Goal: Answer question/provide support: Share knowledge or assist other users

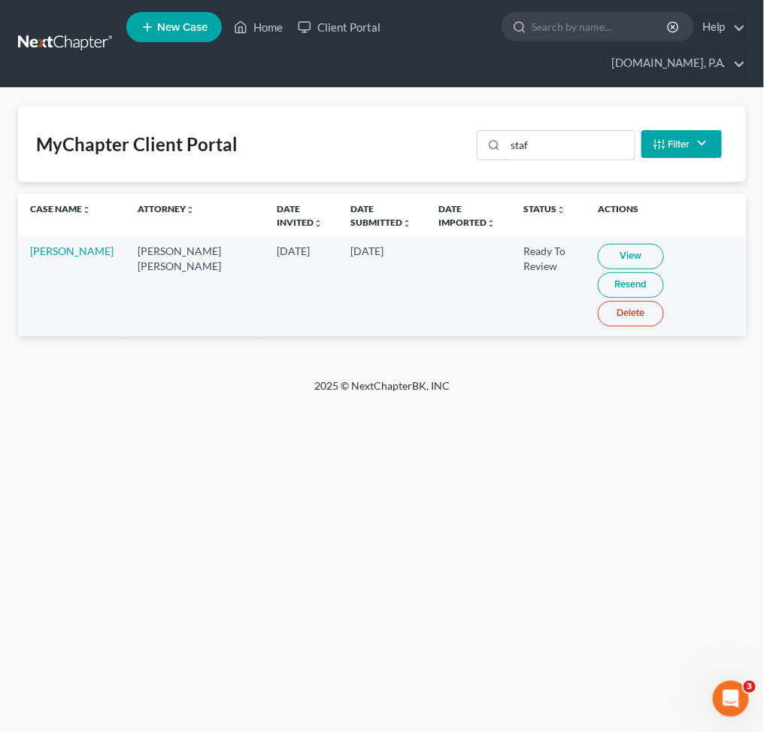
drag, startPoint x: 552, startPoint y: 143, endPoint x: 269, endPoint y: 116, distance: 284.2
click at [332, 123] on div "MyChapter Client Portal staf Filter Status Filter... Invited In Progress Ready …" at bounding box center [382, 144] width 728 height 76
type input "[PERSON_NAME]"
click at [667, 272] on link "Resend" at bounding box center [633, 285] width 66 height 26
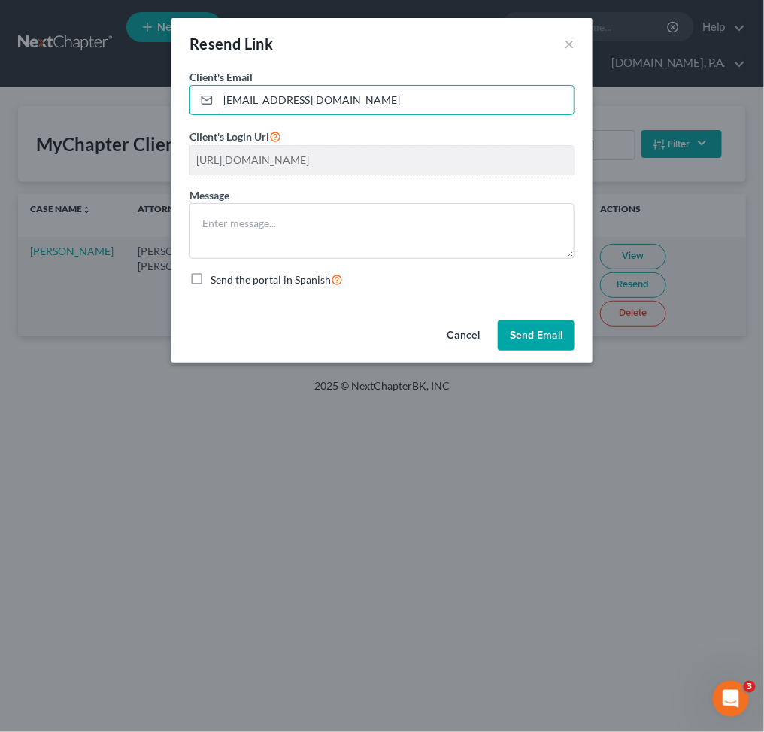
drag, startPoint x: 394, startPoint y: 99, endPoint x: 21, endPoint y: 64, distance: 374.8
click at [22, 64] on div "Resend Link × Client's Email * [EMAIL_ADDRESS][DOMAIN_NAME] Client's Login Url …" at bounding box center [382, 366] width 764 height 732
click at [267, 102] on input "[EMAIL_ADDRESS][DOMAIN_NAME]" at bounding box center [396, 100] width 356 height 29
drag, startPoint x: 363, startPoint y: 102, endPoint x: 229, endPoint y: 102, distance: 134.7
click at [214, 102] on div "[EMAIL_ADDRESS][DOMAIN_NAME]" at bounding box center [382, 100] width 385 height 30
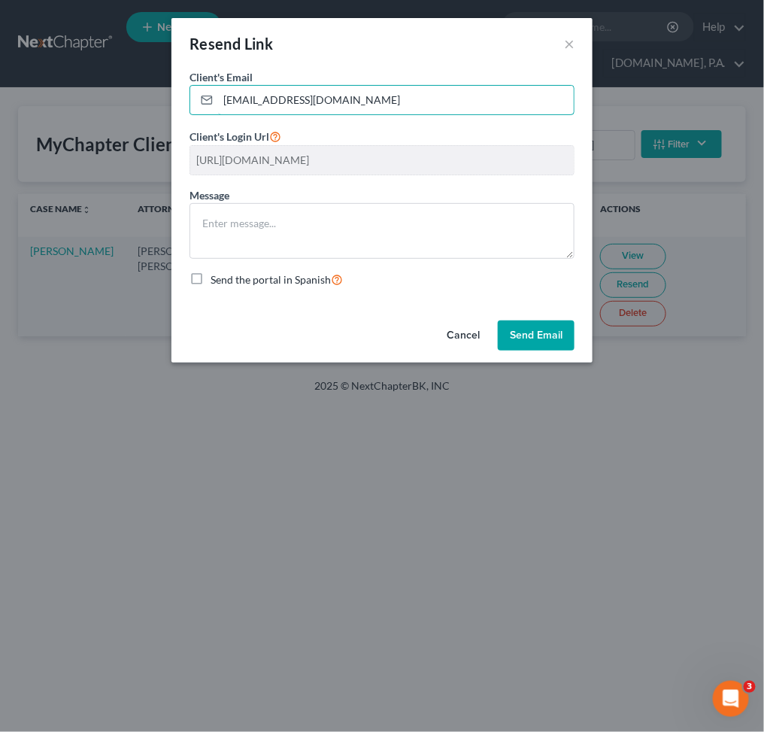
paste input "[DOMAIN_NAME][EMAIL_ADDRESS][DOMAIN_NAME]"
type input "[DOMAIN_NAME][EMAIL_ADDRESS][DOMAIN_NAME]"
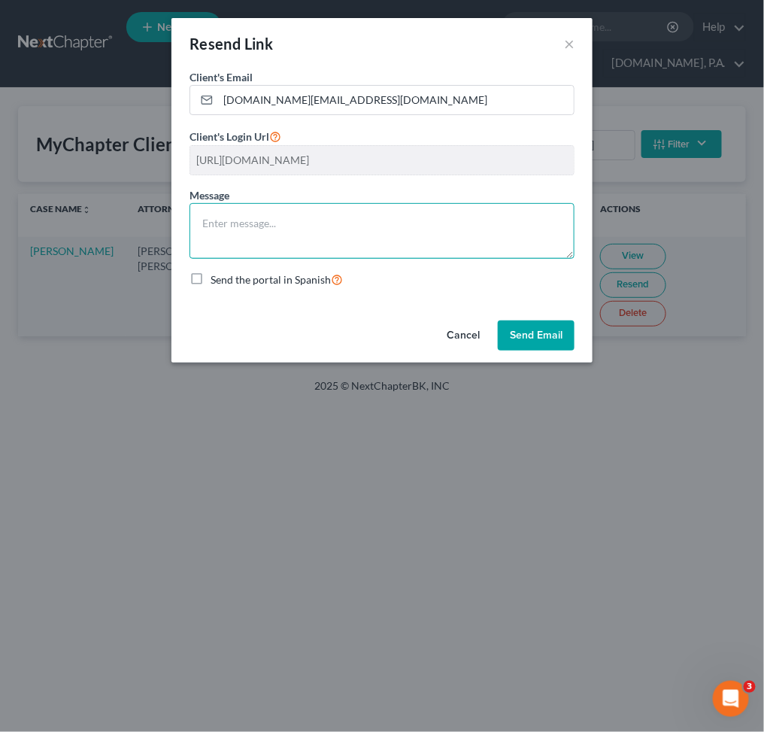
drag, startPoint x: 259, startPoint y: 224, endPoint x: 280, endPoint y: 229, distance: 21.7
click at [259, 224] on textarea at bounding box center [382, 231] width 385 height 56
paste textarea "Good Afternoon, [PERSON_NAME], Thank you for completing the initial request —th…"
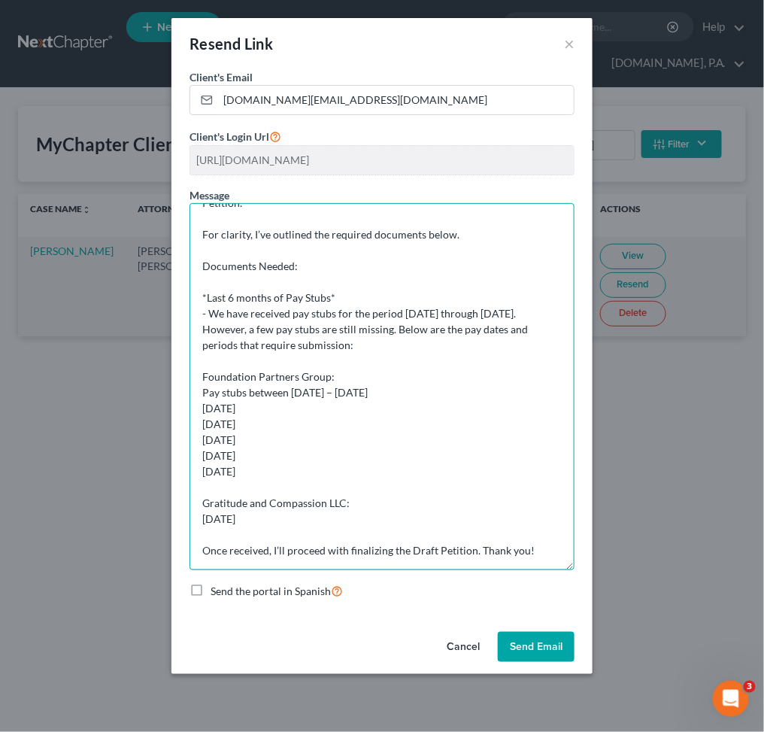
scroll to position [83, 0]
drag, startPoint x: 568, startPoint y: 254, endPoint x: 514, endPoint y: 497, distance: 248.2
click at [579, 566] on div "Client's Email * [DOMAIN_NAME][EMAIL_ADDRESS][DOMAIN_NAME] Client's Login Url […" at bounding box center [382, 347] width 421 height 557
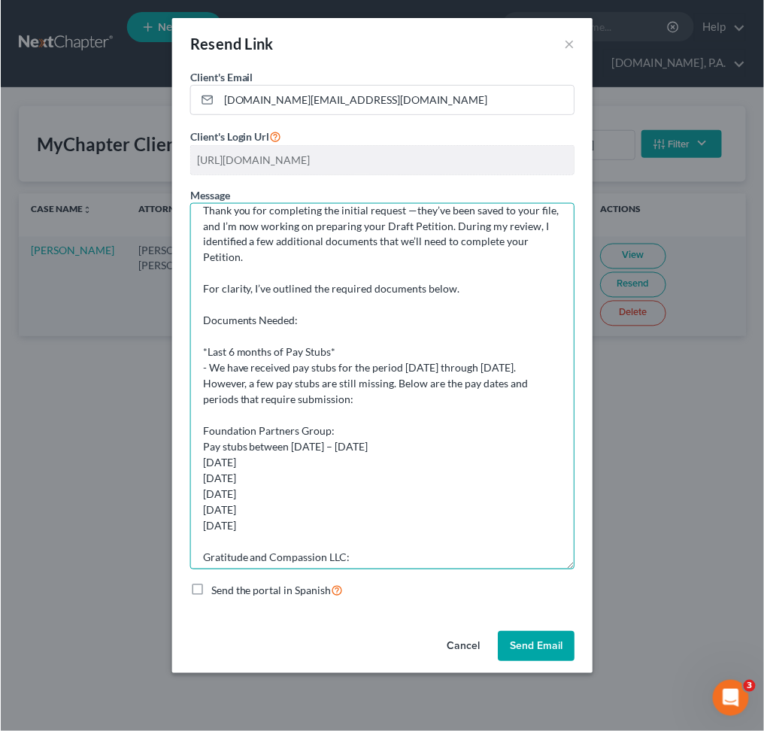
scroll to position [0, 0]
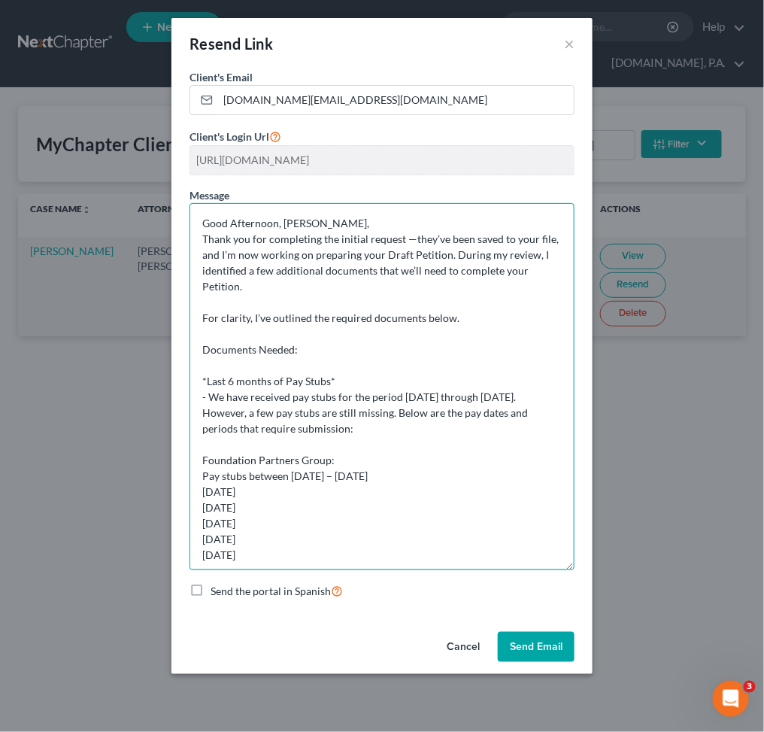
type textarea "Good Afternoon, [PERSON_NAME], Thank you for completing the initial request —th…"
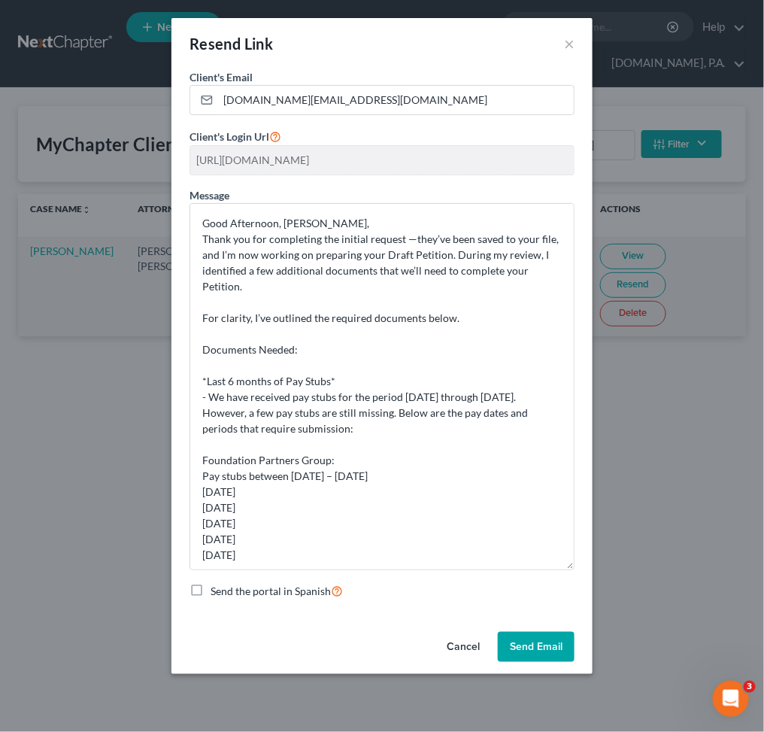
drag, startPoint x: 532, startPoint y: 641, endPoint x: 549, endPoint y: 640, distance: 17.3
click at [533, 639] on button "Send Email" at bounding box center [536, 647] width 77 height 30
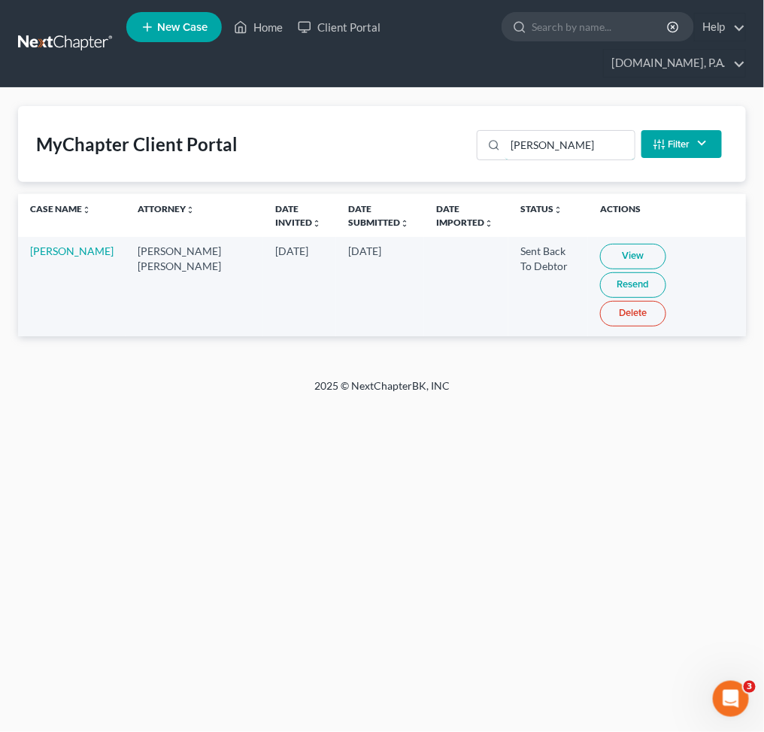
click at [463, 141] on div "MyChapter Client Portal [PERSON_NAME] Filter Status Filter... Invited In Progre…" at bounding box center [382, 144] width 728 height 76
type input "[PERSON_NAME]"
click at [600, 256] on link "View" at bounding box center [633, 257] width 66 height 26
click at [600, 250] on link "View" at bounding box center [633, 257] width 66 height 26
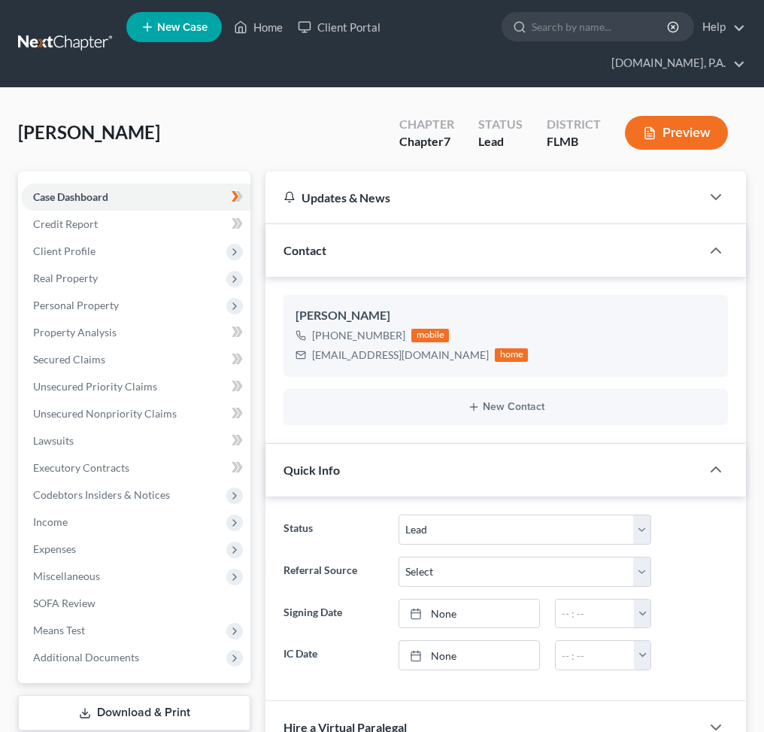
select select "4"
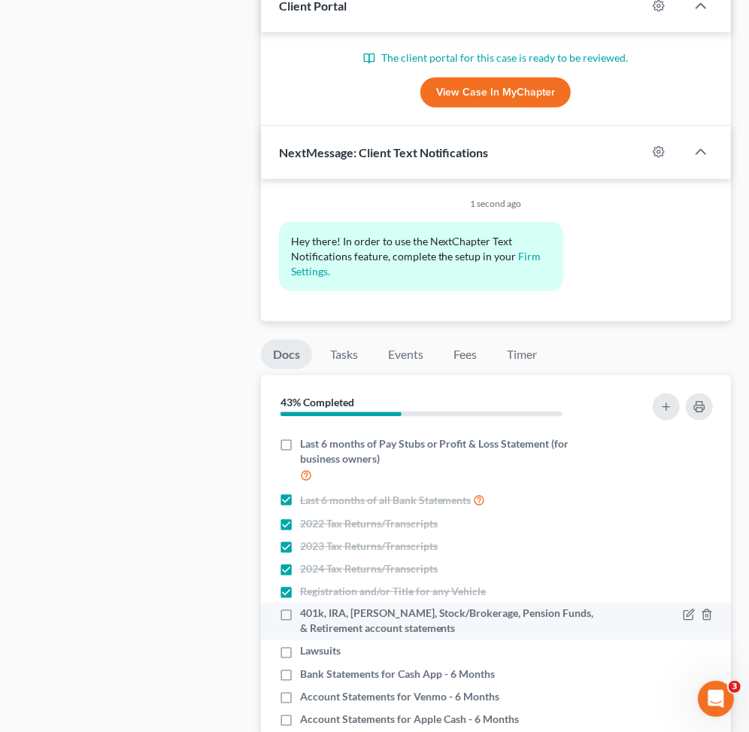
scroll to position [175, 0]
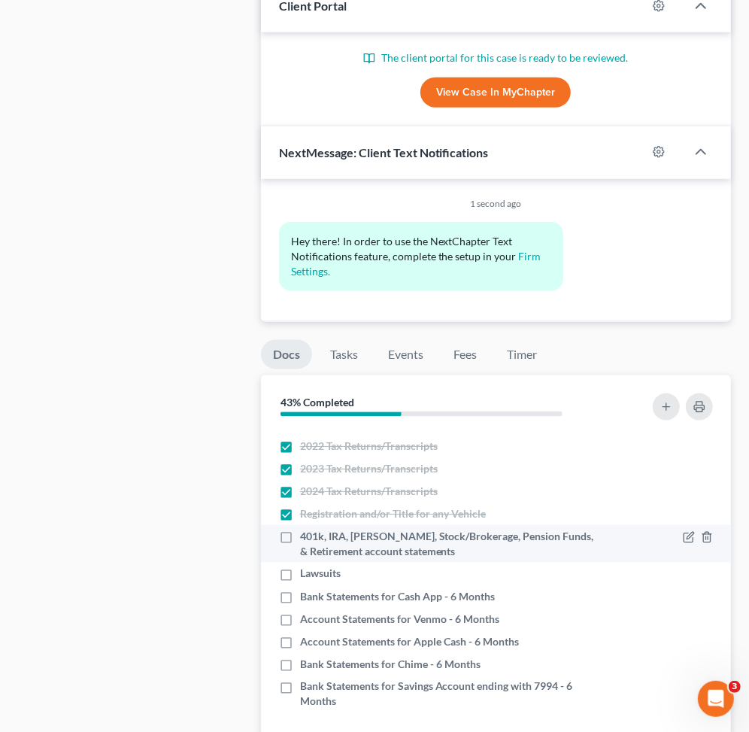
click at [300, 540] on label "401k, IRA, [PERSON_NAME], Stock/Brokerage, Pension Funds, & Retirement account …" at bounding box center [450, 544] width 301 height 30
click at [306, 539] on input "401k, IRA, [PERSON_NAME], Stock/Brokerage, Pension Funds, & Retirement account …" at bounding box center [311, 534] width 10 height 10
checkbox input "true"
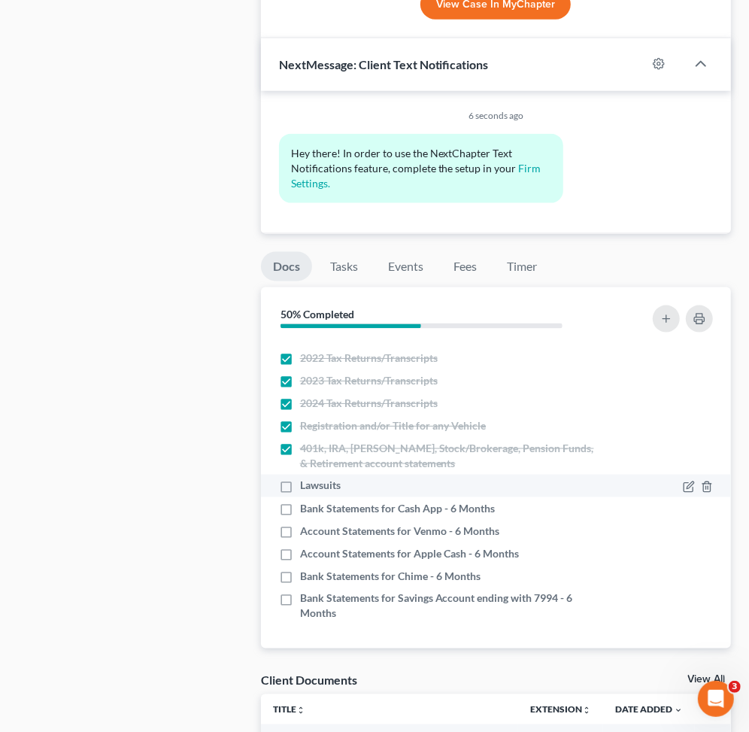
scroll to position [1028, 0]
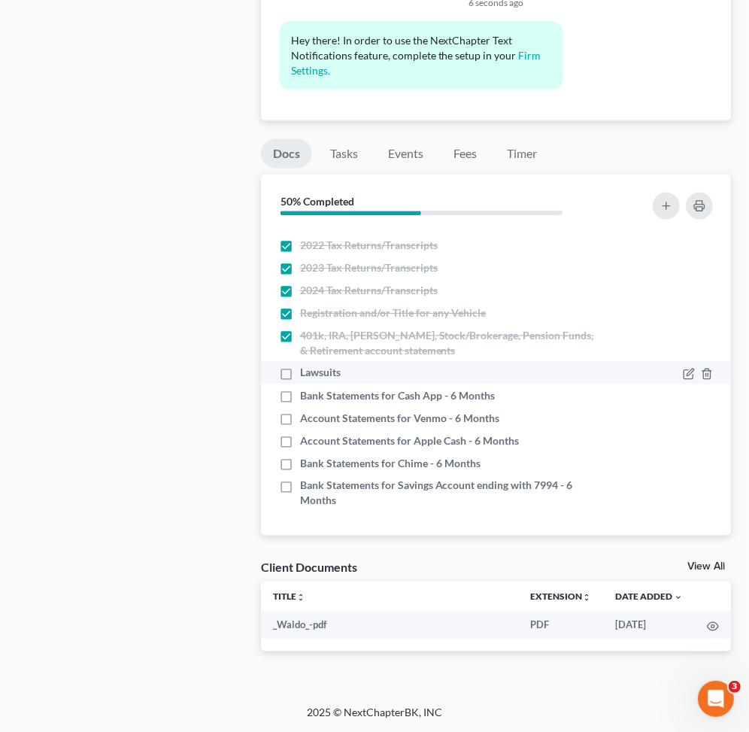
click at [300, 374] on label "Lawsuits" at bounding box center [320, 373] width 41 height 15
click at [306, 374] on input "Lawsuits" at bounding box center [311, 371] width 10 height 10
checkbox input "true"
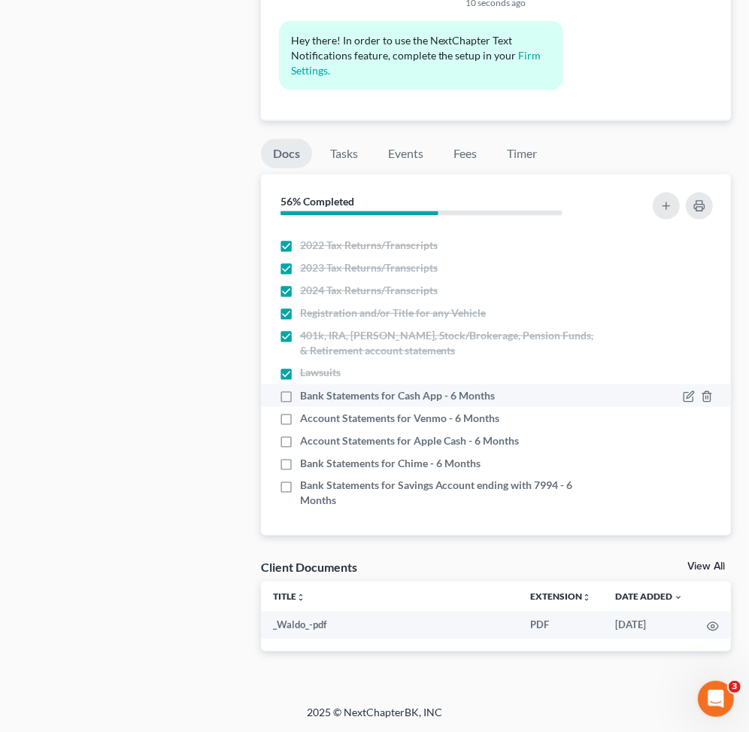
click at [300, 397] on label "Bank Statements for Cash App - 6 Months" at bounding box center [397, 395] width 195 height 15
click at [306, 397] on input "Bank Statements for Cash App - 6 Months" at bounding box center [311, 393] width 10 height 10
checkbox input "true"
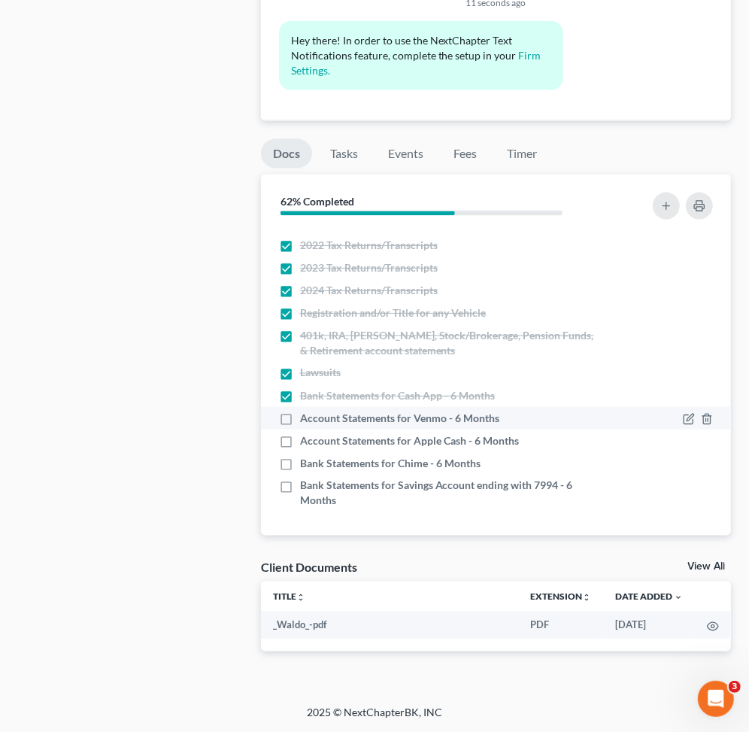
click at [300, 415] on label "Account Statements for Venmo - 6 Months" at bounding box center [399, 418] width 199 height 15
click at [306, 415] on input "Account Statements for Venmo - 6 Months" at bounding box center [311, 416] width 10 height 10
checkbox input "true"
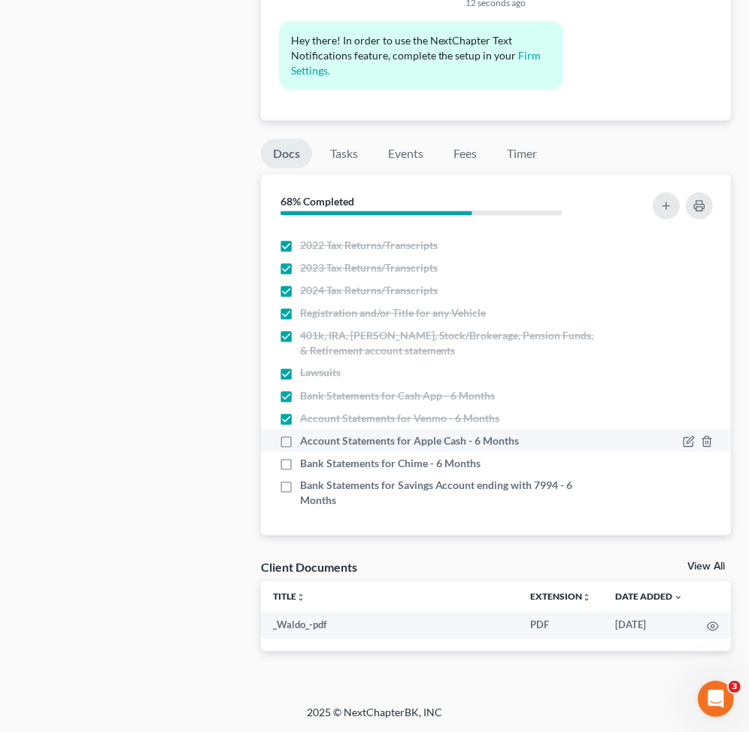
drag, startPoint x: 278, startPoint y: 436, endPoint x: 290, endPoint y: 446, distance: 15.4
click at [300, 436] on label "Account Statements for Apple Cash - 6 Months" at bounding box center [409, 440] width 219 height 15
click at [306, 436] on input "Account Statements for Apple Cash - 6 Months" at bounding box center [311, 438] width 10 height 10
checkbox input "true"
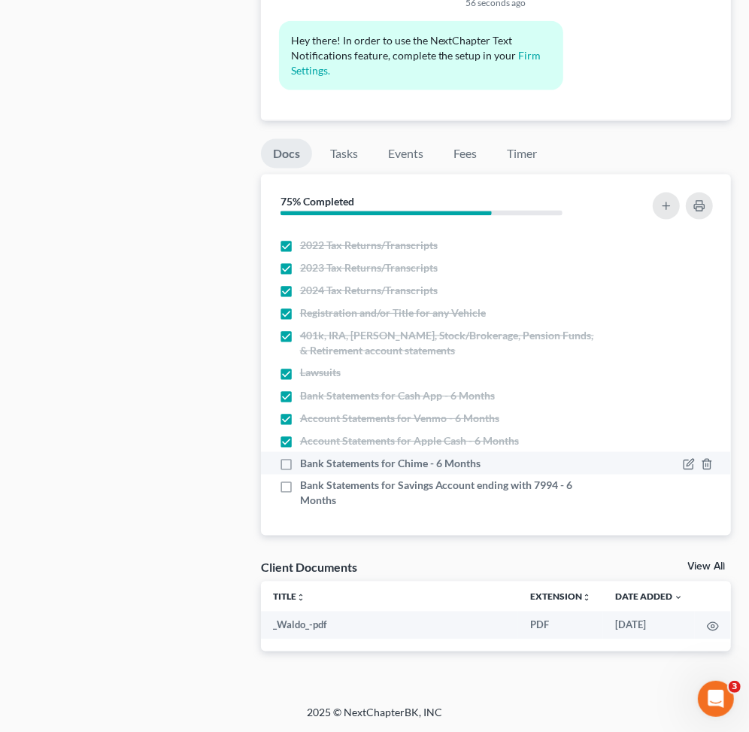
click at [300, 461] on label "Bank Statements for Chime - 6 Months" at bounding box center [390, 463] width 181 height 15
click at [306, 461] on input "Bank Statements for Chime - 6 Months" at bounding box center [311, 461] width 10 height 10
checkbox input "true"
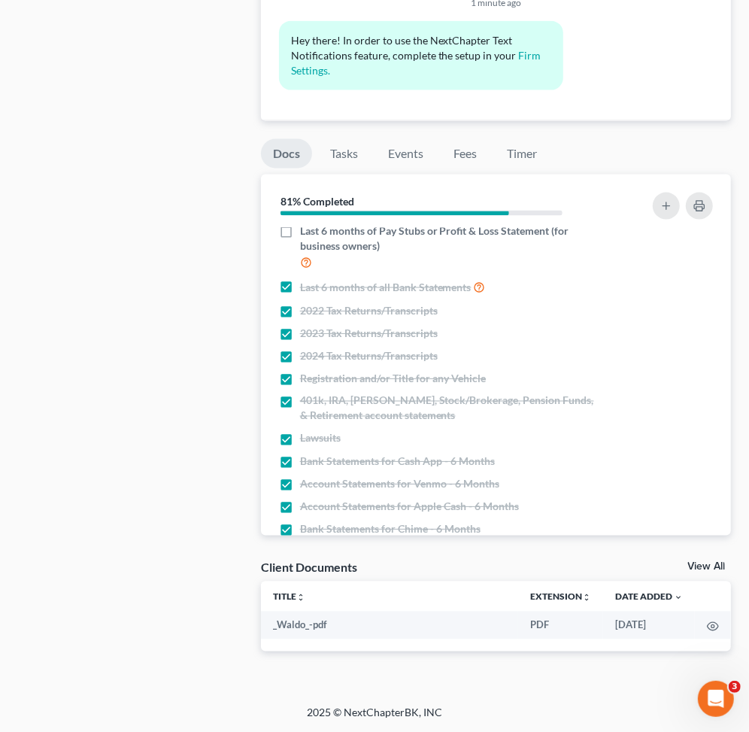
scroll to position [75, 0]
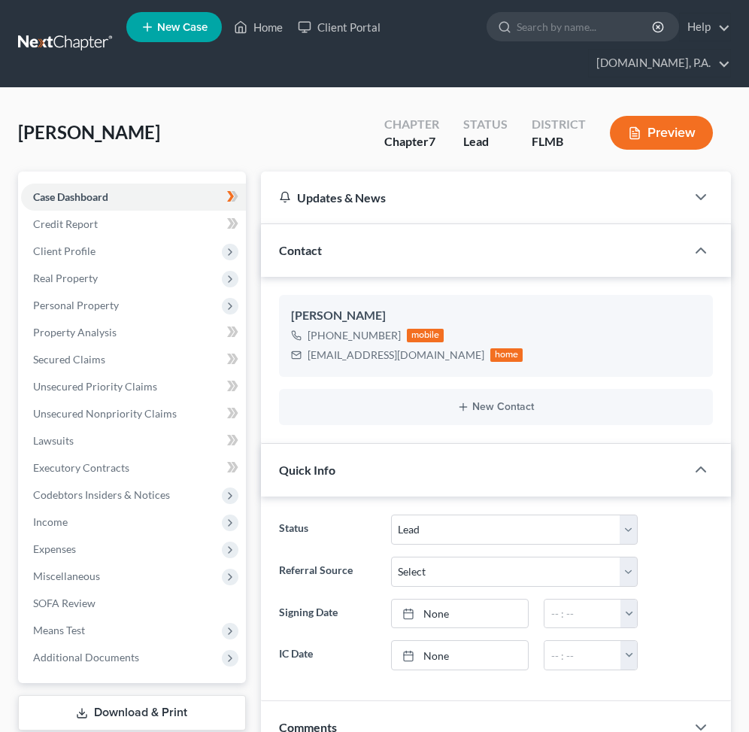
select select "4"
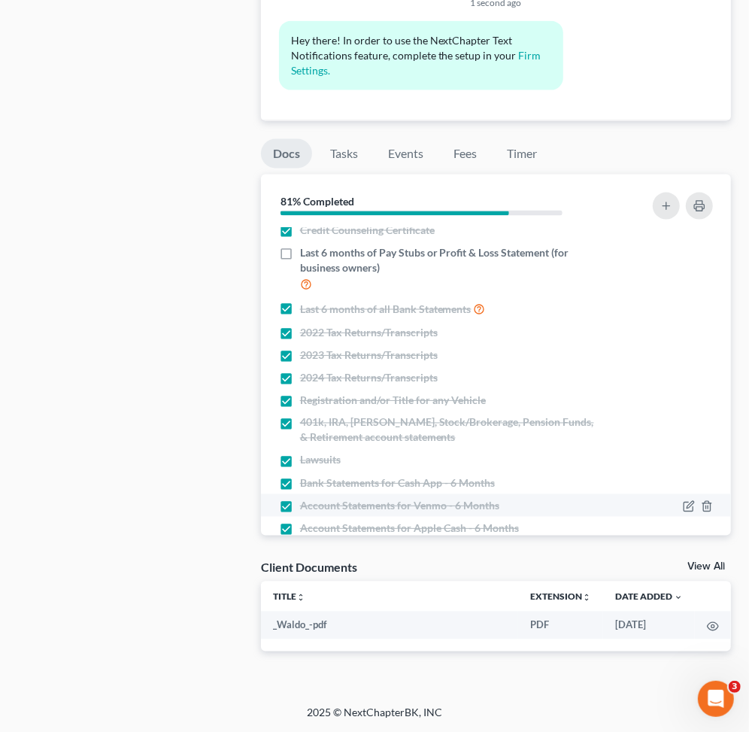
scroll to position [175, 0]
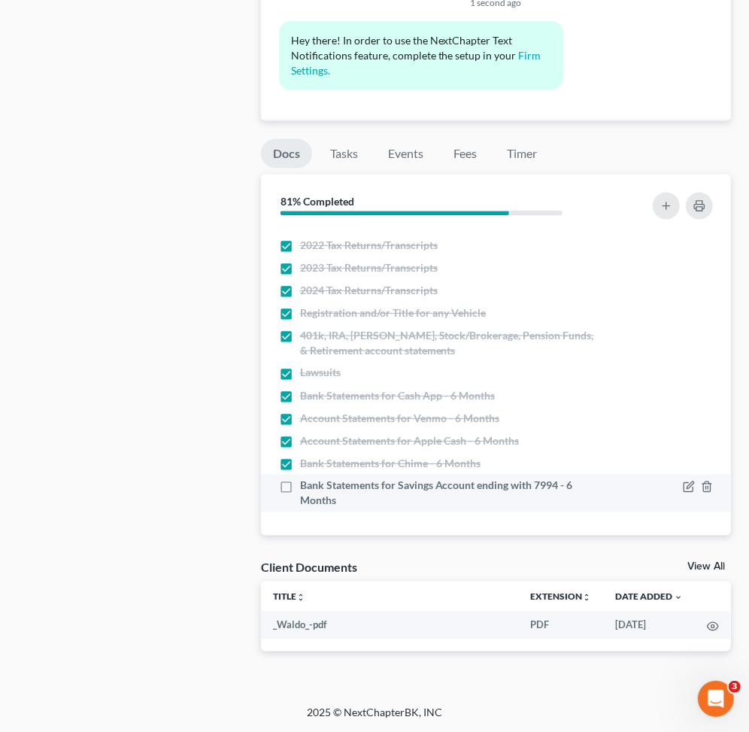
click at [300, 488] on label "Bank Statements for Savings Account ending with 7994 - 6 Months" at bounding box center [450, 493] width 301 height 30
click at [306, 488] on input "Bank Statements for Savings Account ending with 7994 - 6 Months" at bounding box center [311, 483] width 10 height 10
checkbox input "true"
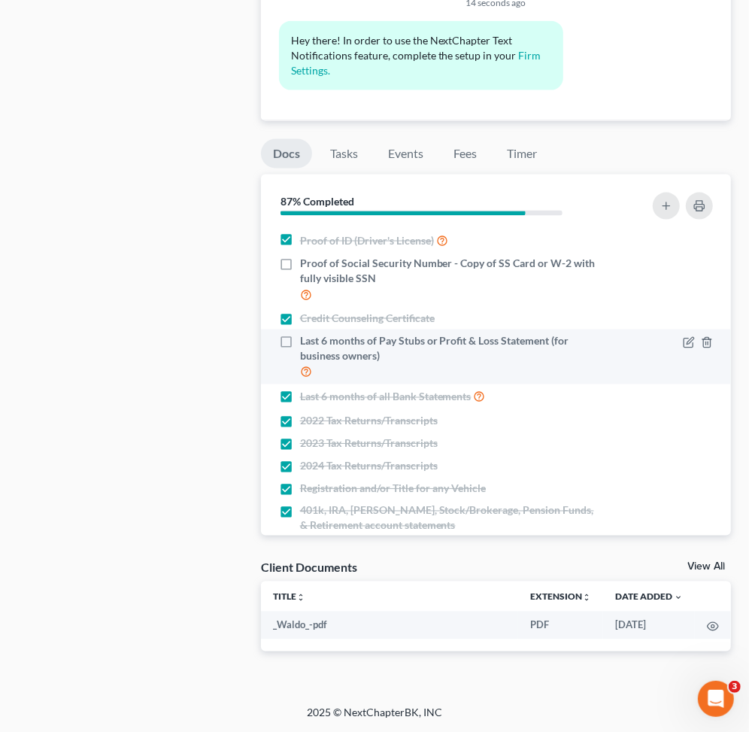
drag, startPoint x: 403, startPoint y: 356, endPoint x: 285, endPoint y: 348, distance: 118.4
click at [300, 348] on label "Last 6 months of Pay Stubs or Profit & Loss Statement (for business owners)" at bounding box center [450, 356] width 301 height 47
drag, startPoint x: 298, startPoint y: 340, endPoint x: 387, endPoint y: 357, distance: 90.3
click at [387, 357] on div "Last 6 months of Pay Stubs or Profit & Loss Statement (for business owners)" at bounding box center [440, 356] width 322 height 47
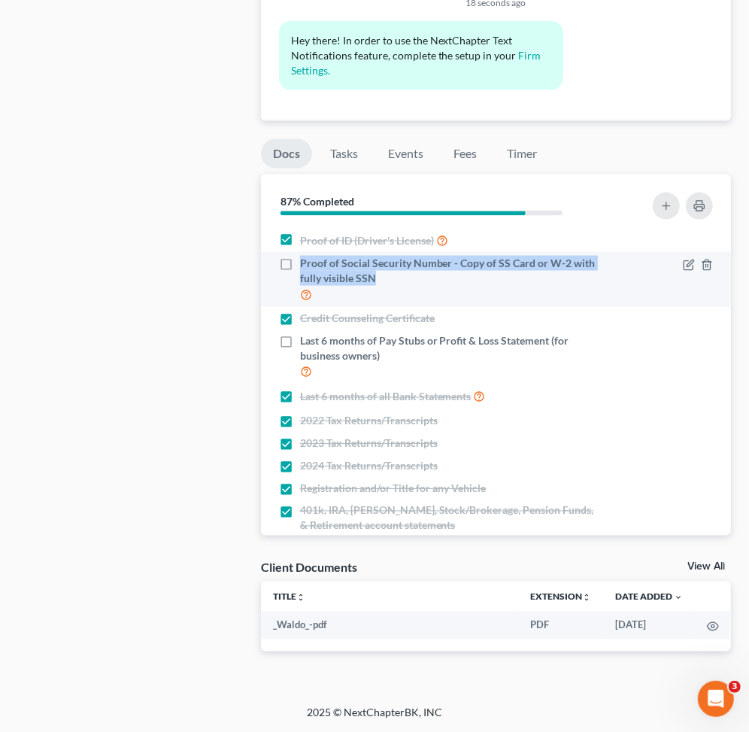
drag, startPoint x: 298, startPoint y: 260, endPoint x: 404, endPoint y: 281, distance: 108.0
click at [404, 281] on div "Proof of Social Security Number - Copy of SS Card or W-2 with fully visible SSN" at bounding box center [440, 279] width 322 height 47
copy span "Proof of Social Security Number - Copy of SS Card or W-2 with fully visible SSN"
